Goal: Navigation & Orientation: Find specific page/section

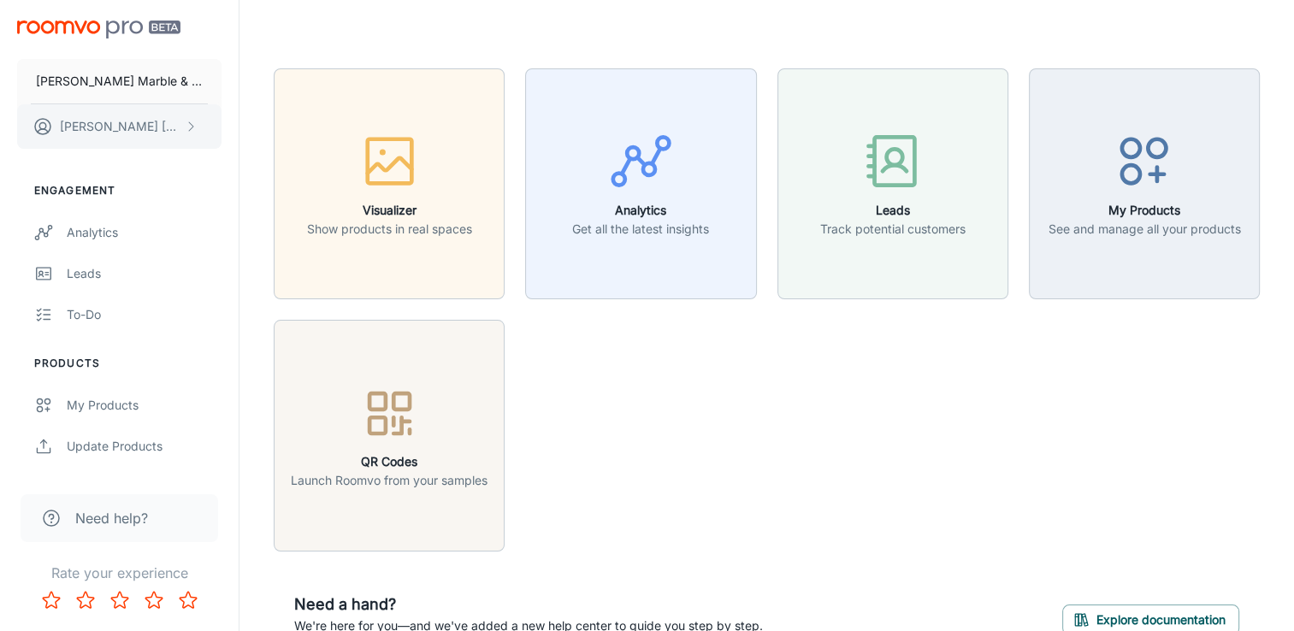
click at [125, 119] on p "[PERSON_NAME]" at bounding box center [120, 126] width 121 height 19
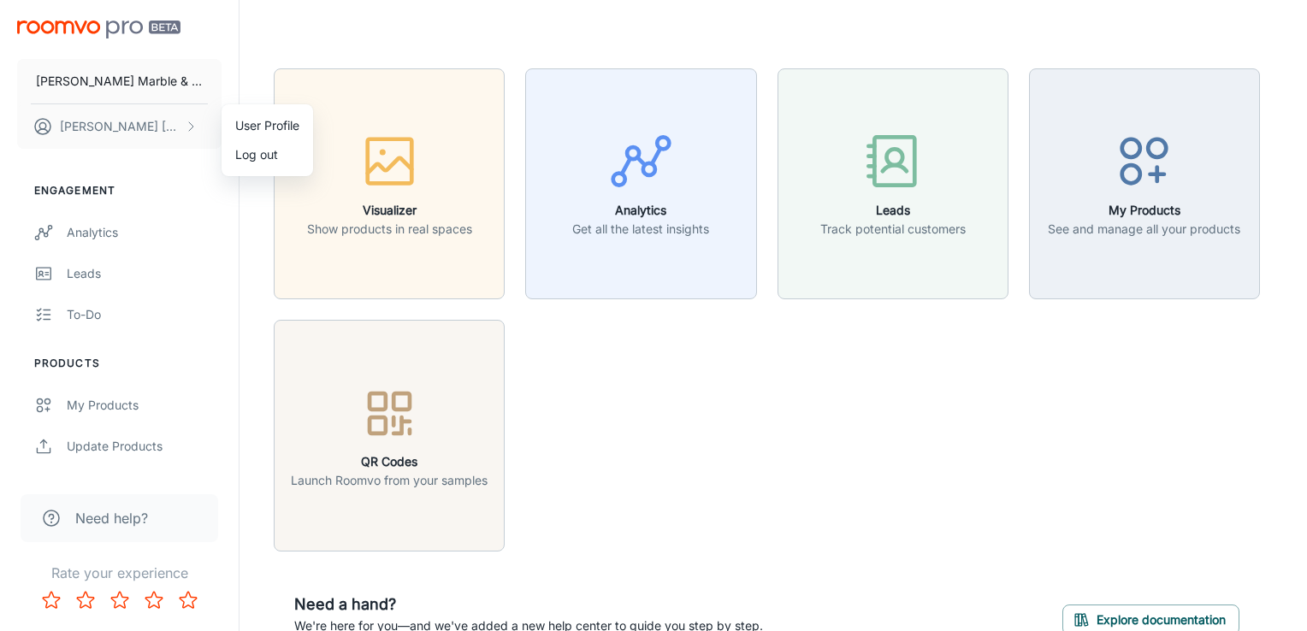
click at [434, 28] on div at bounding box center [653, 315] width 1307 height 631
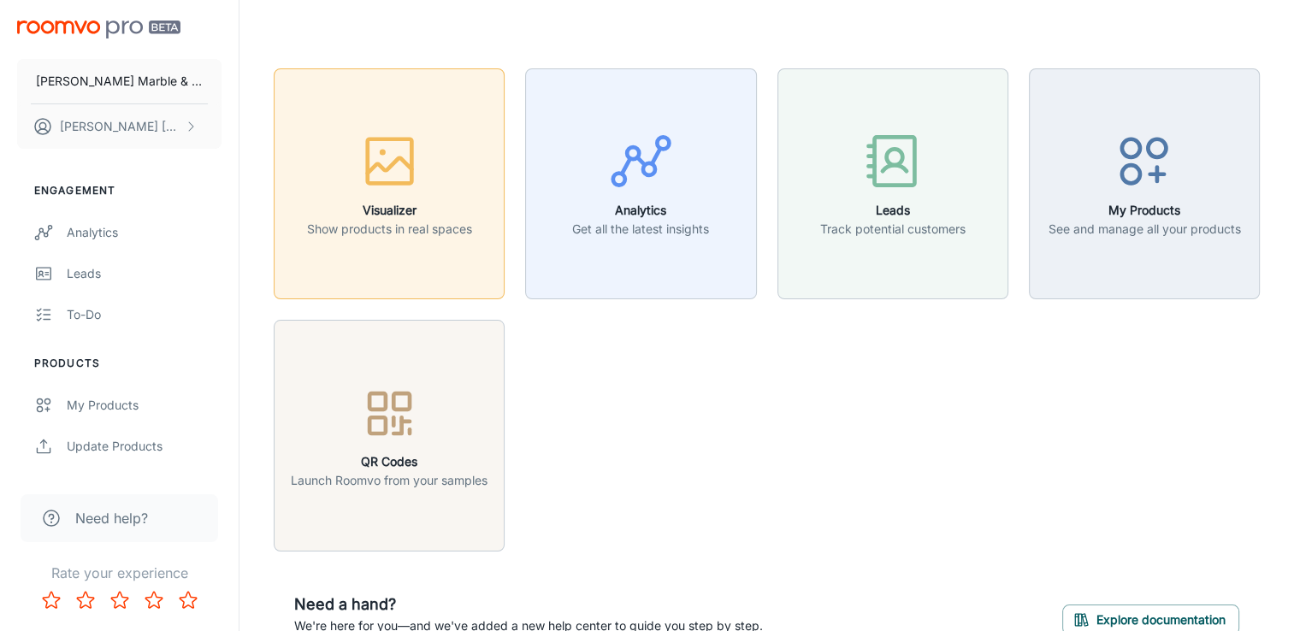
click at [357, 204] on h6 "Visualizer" at bounding box center [389, 210] width 165 height 19
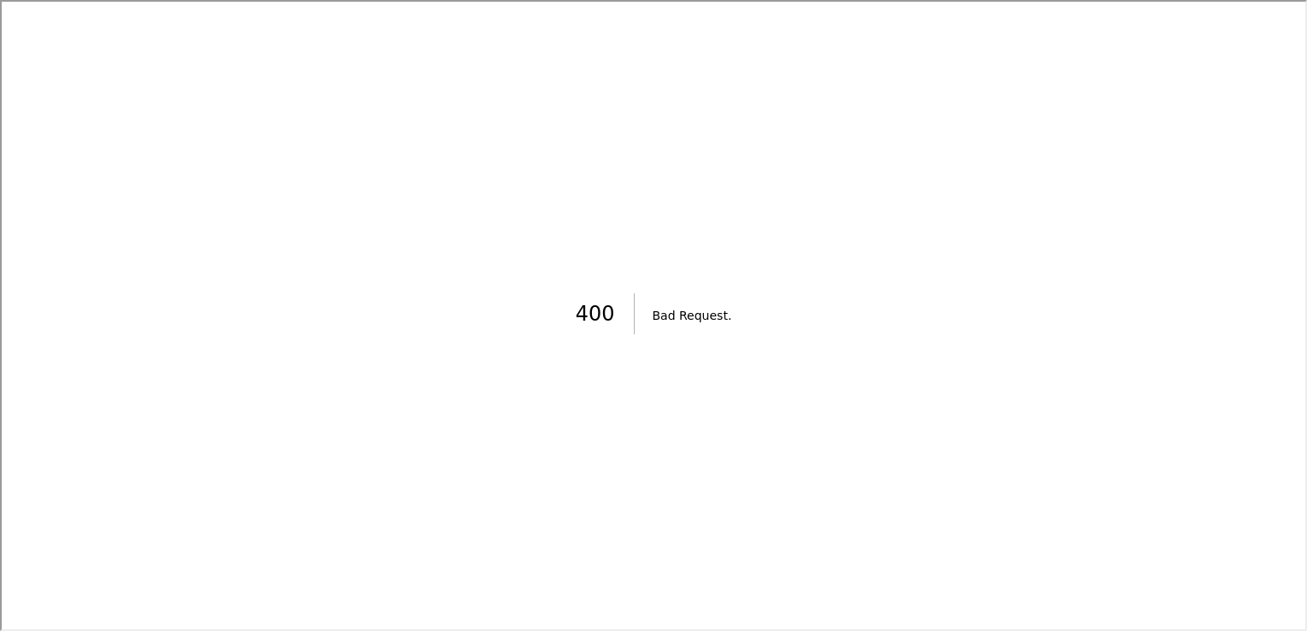
click at [356, 202] on div "400 Bad Request ." at bounding box center [651, 314] width 1303 height 628
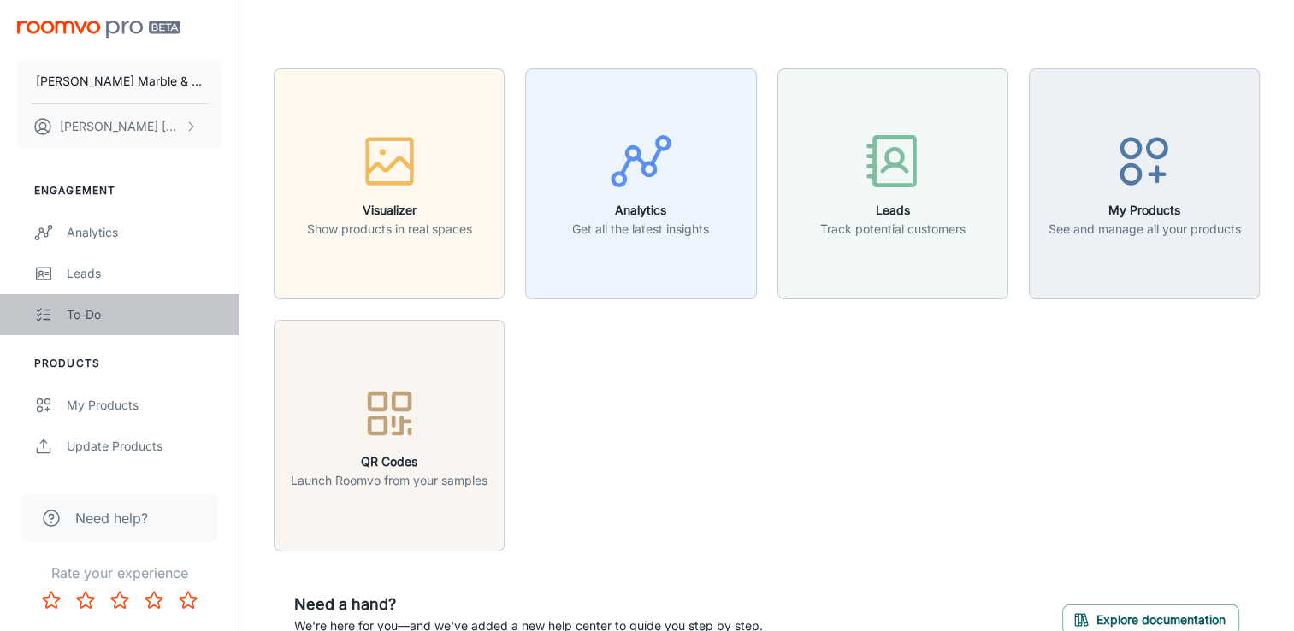
click at [123, 312] on div "To-do" at bounding box center [144, 314] width 155 height 19
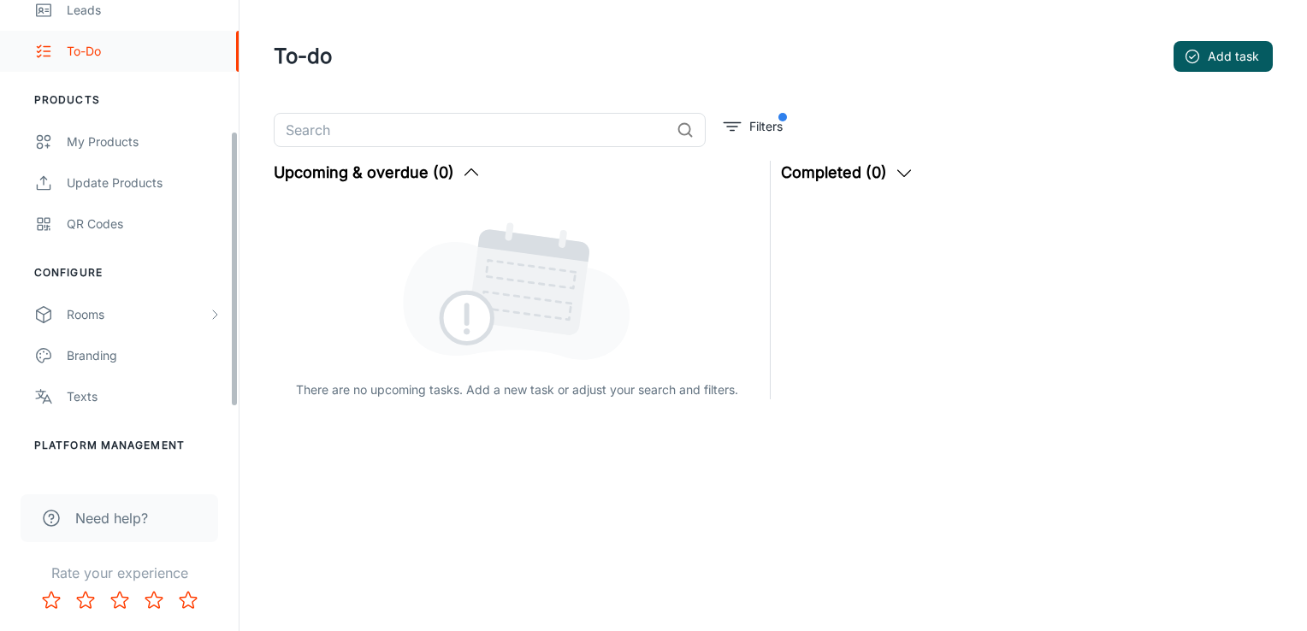
scroll to position [265, 0]
click at [138, 312] on div "Rooms" at bounding box center [137, 313] width 141 height 19
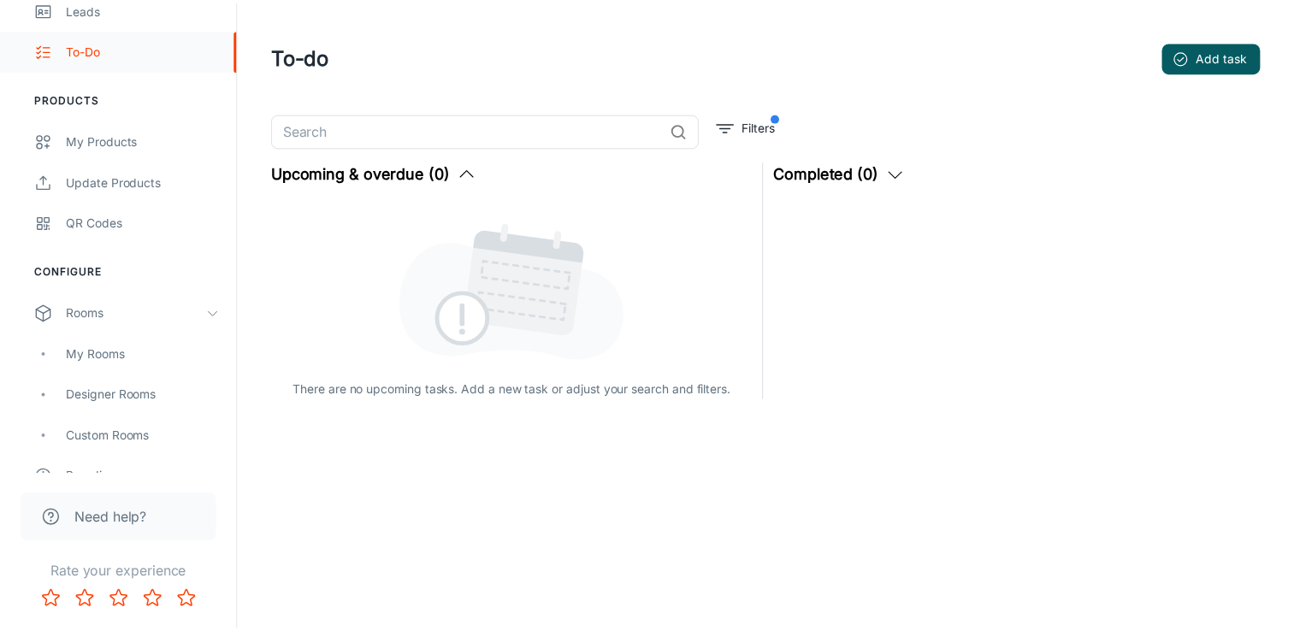
scroll to position [0, 0]
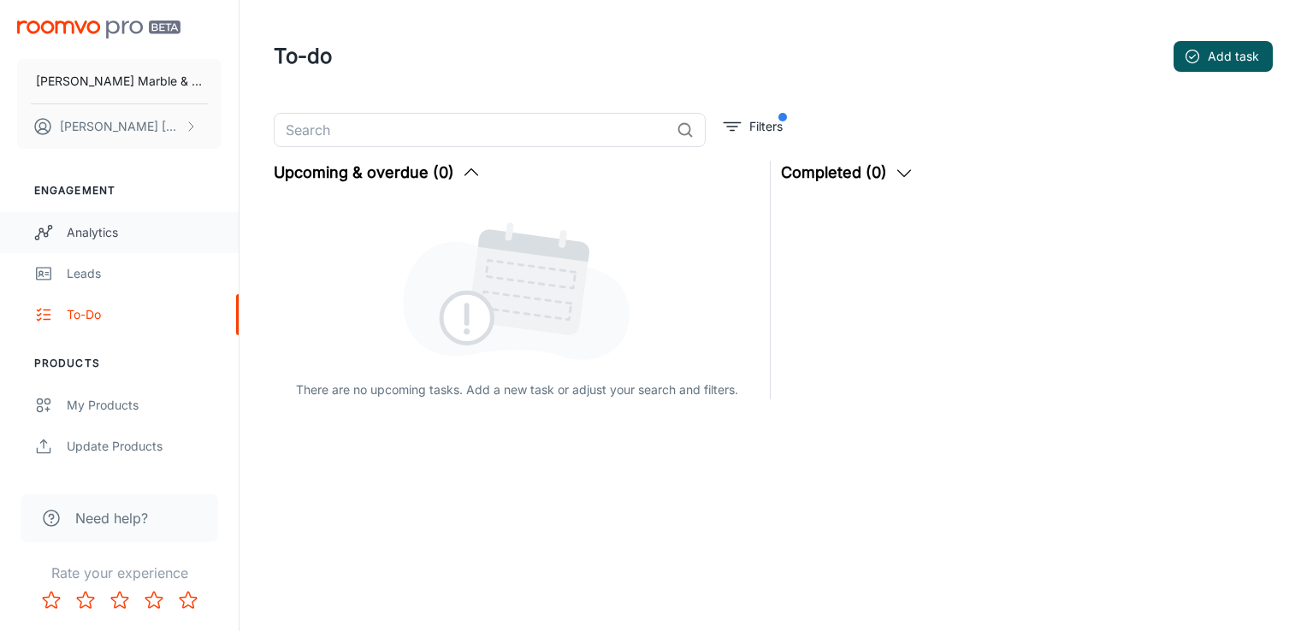
click at [108, 230] on div "Analytics" at bounding box center [144, 232] width 155 height 19
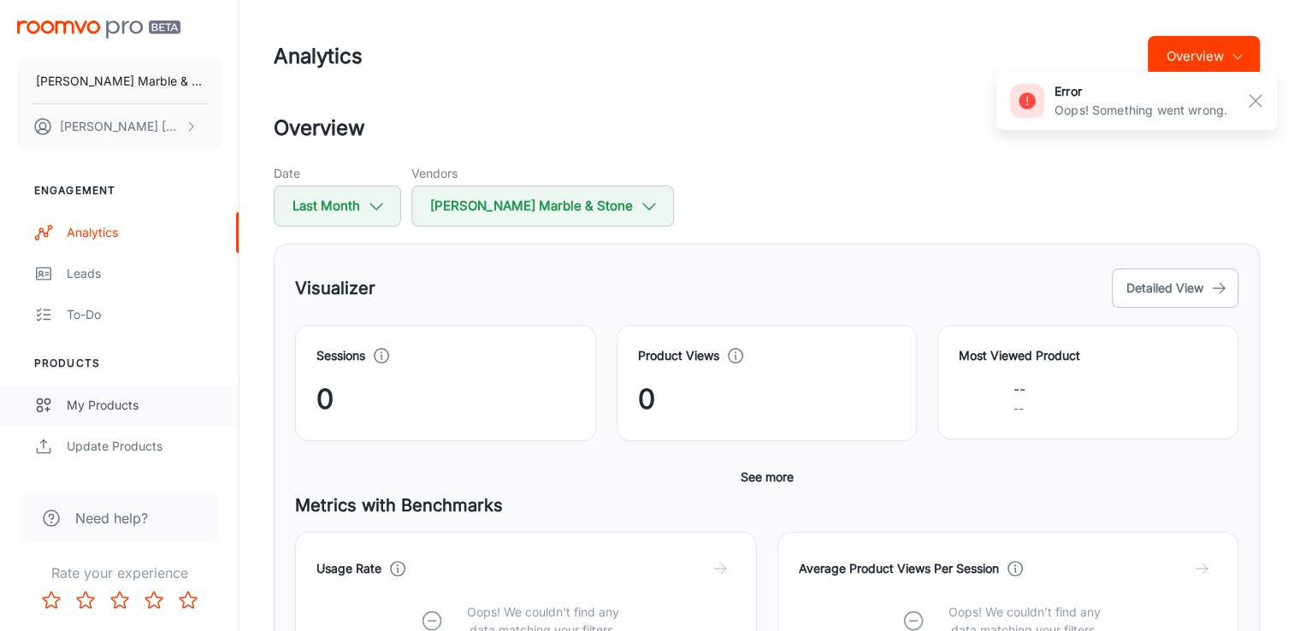
click at [128, 392] on link "My Products" at bounding box center [119, 405] width 239 height 41
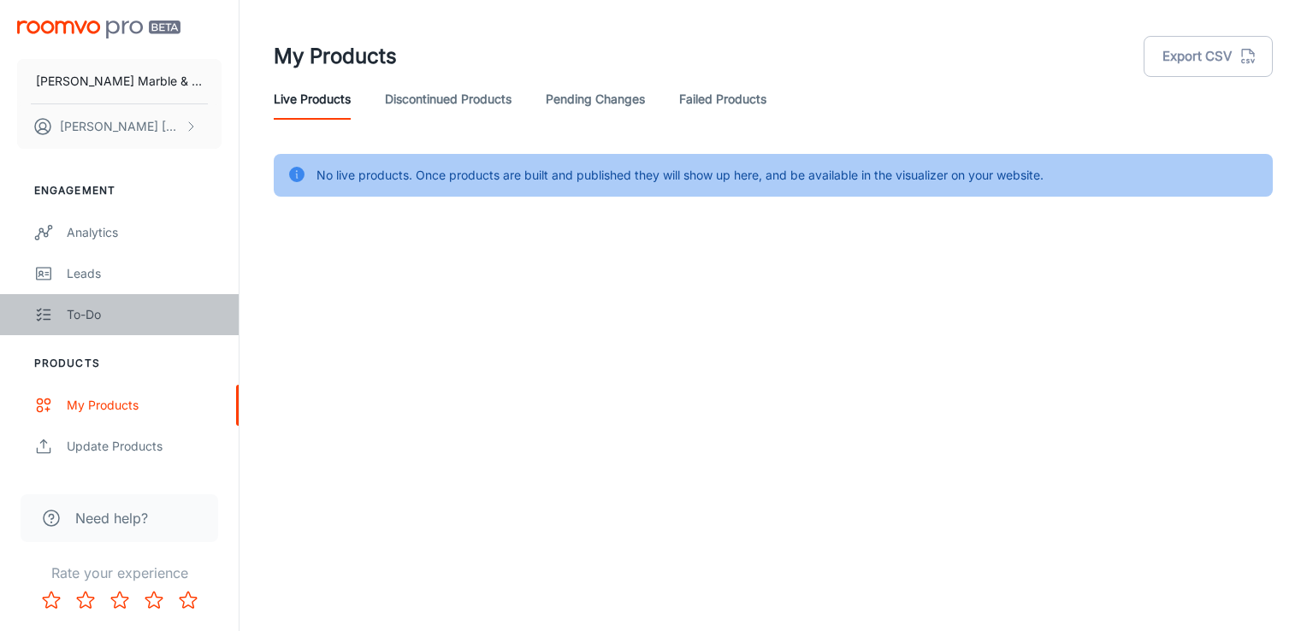
click at [103, 321] on div "To-do" at bounding box center [144, 314] width 155 height 19
